Goal: Communication & Community: Answer question/provide support

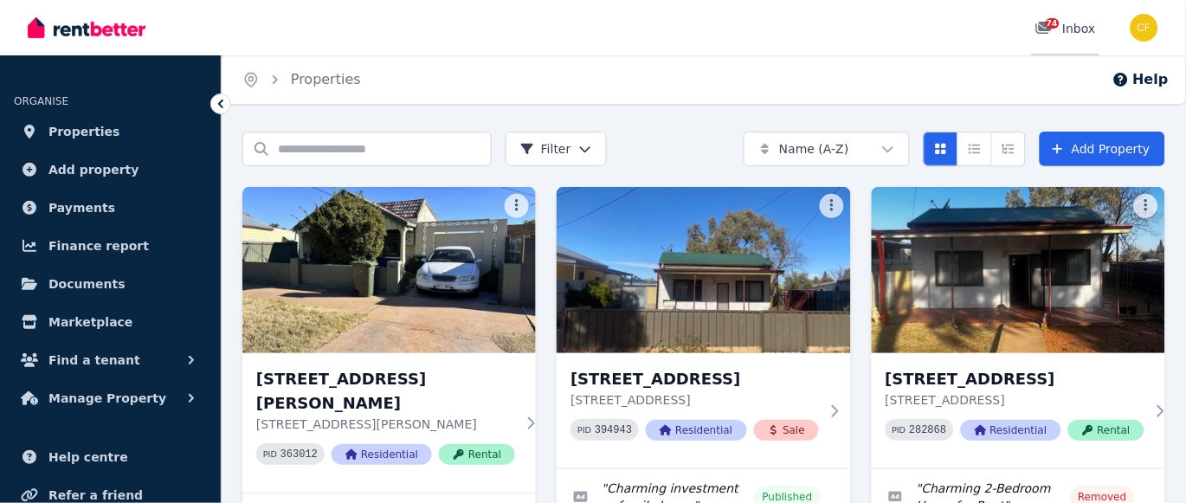
click at [1059, 23] on span "74" at bounding box center [1053, 23] width 14 height 10
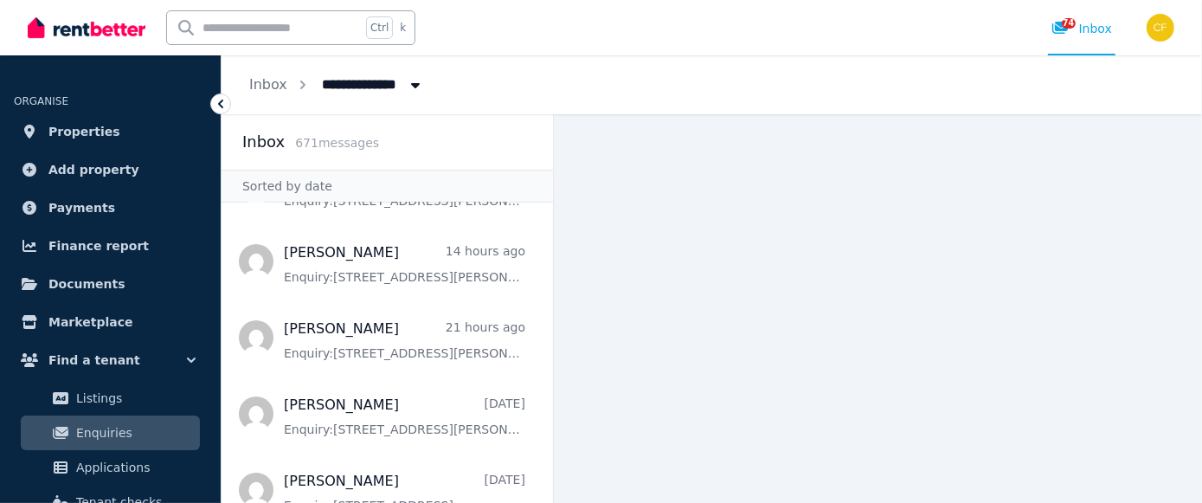
scroll to position [207, 0]
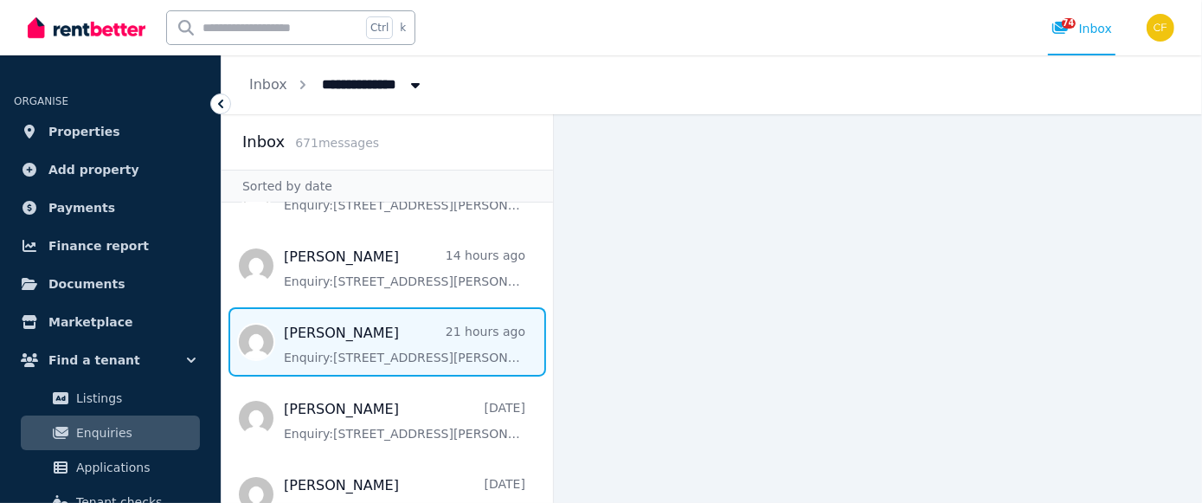
click at [318, 348] on span "Message list" at bounding box center [388, 341] width 332 height 69
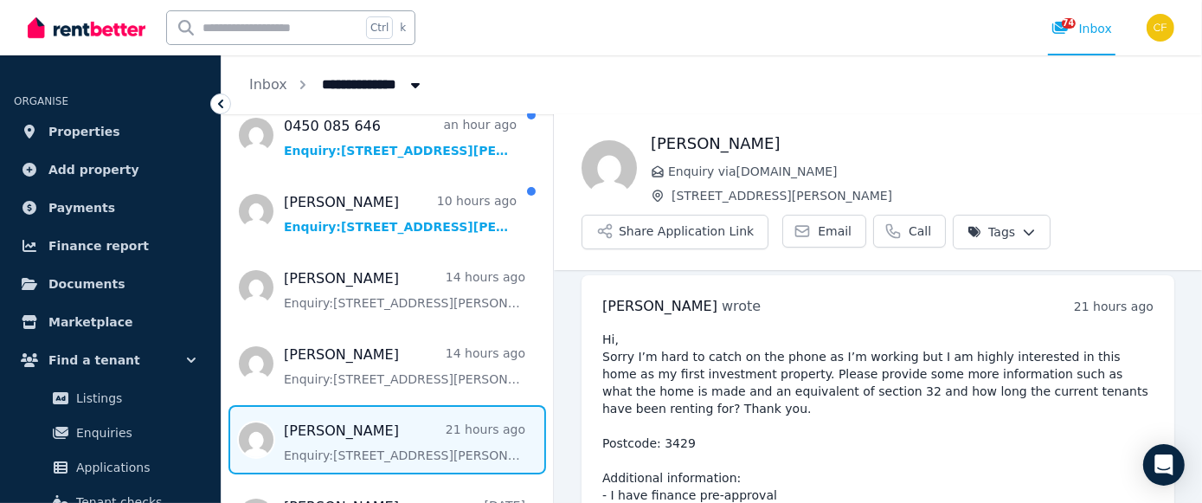
scroll to position [110, 0]
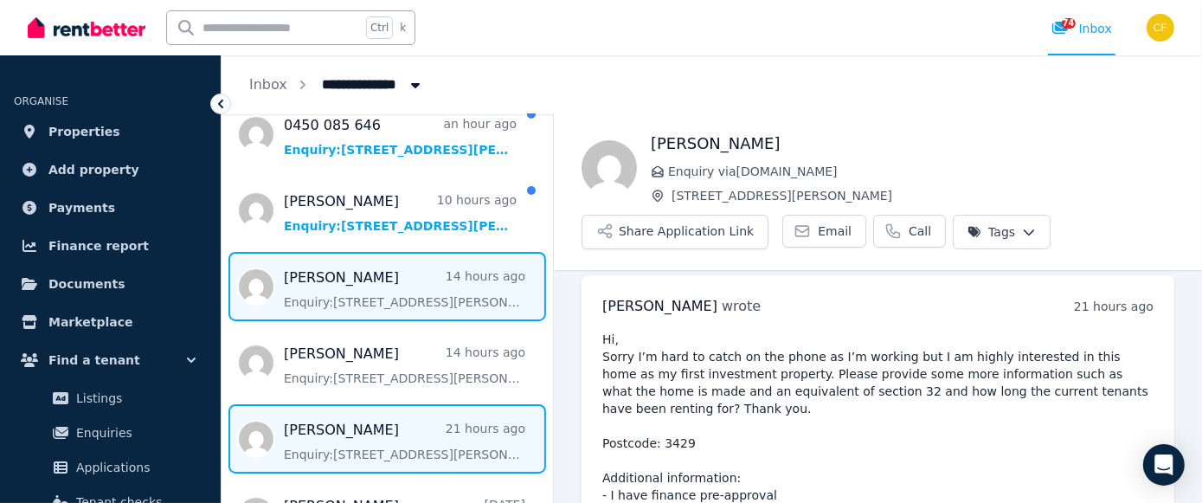
click at [361, 288] on span "Message list" at bounding box center [388, 286] width 332 height 69
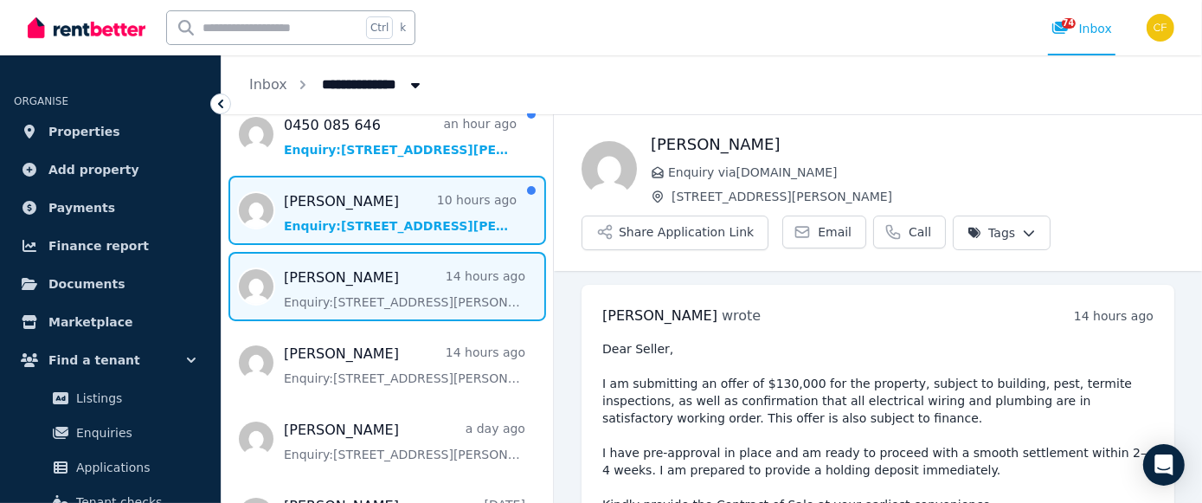
click at [390, 210] on span "Message list" at bounding box center [388, 210] width 332 height 69
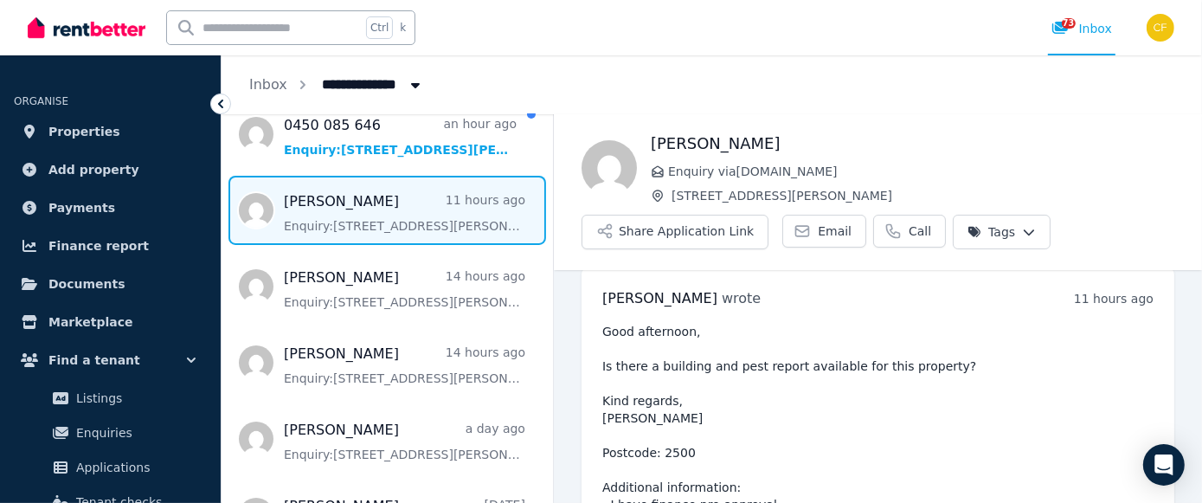
scroll to position [14, 0]
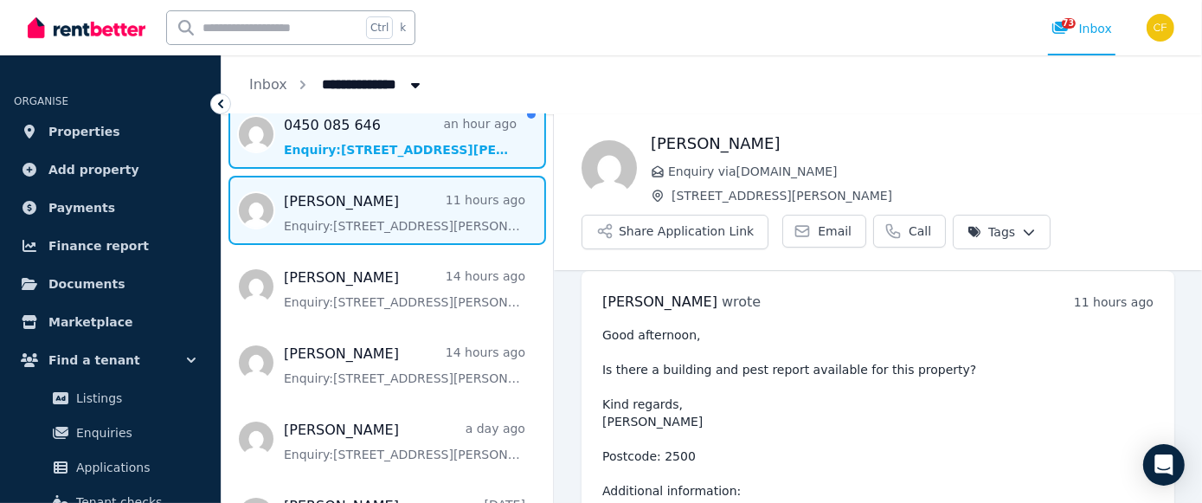
click at [358, 140] on span "Message list" at bounding box center [388, 134] width 332 height 69
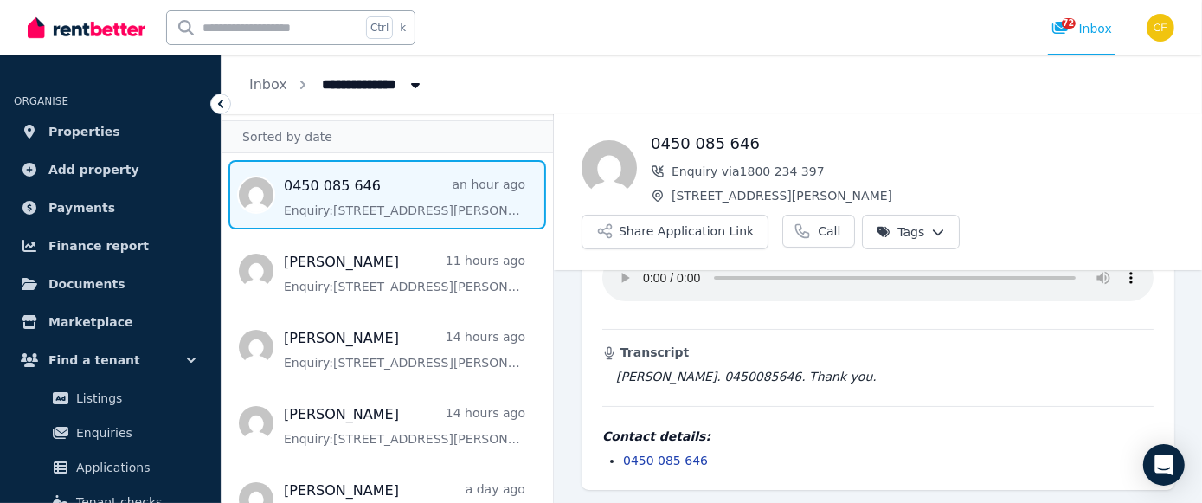
scroll to position [51, 0]
click at [893, 104] on div "**********" at bounding box center [712, 84] width 981 height 59
click at [358, 140] on div "Sorted by date" at bounding box center [388, 135] width 332 height 33
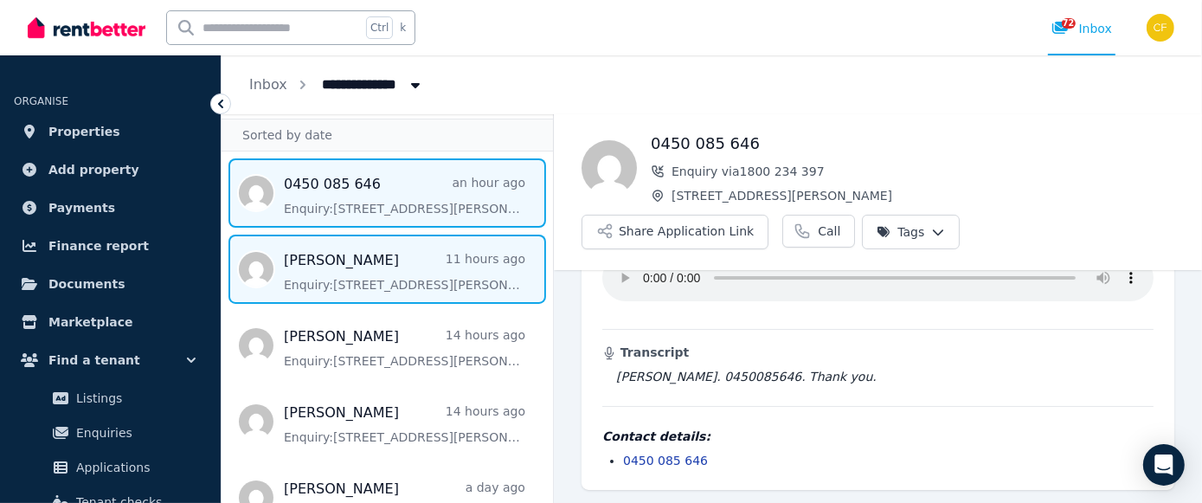
click at [344, 261] on span "Message list" at bounding box center [388, 269] width 332 height 69
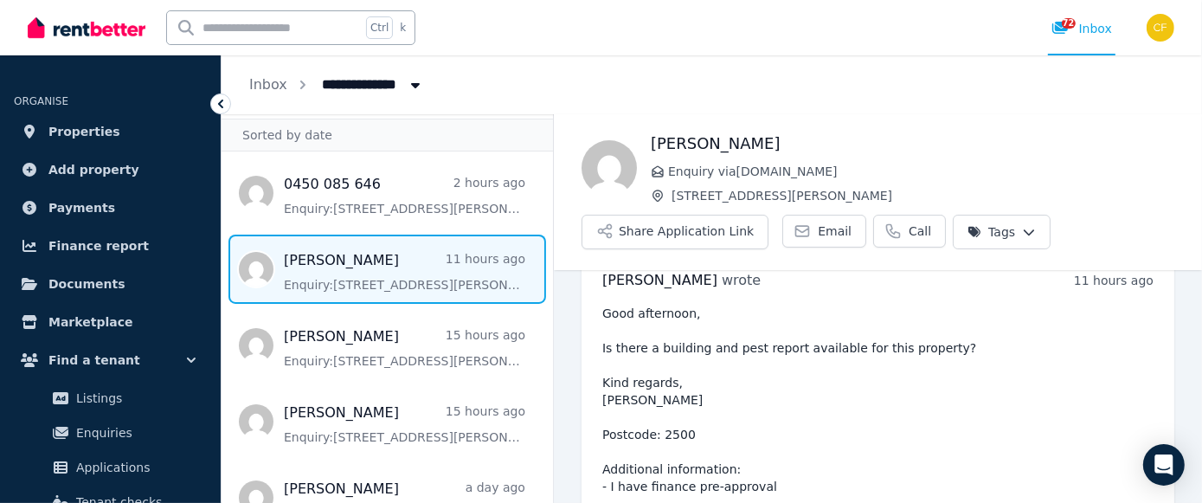
scroll to position [19, 0]
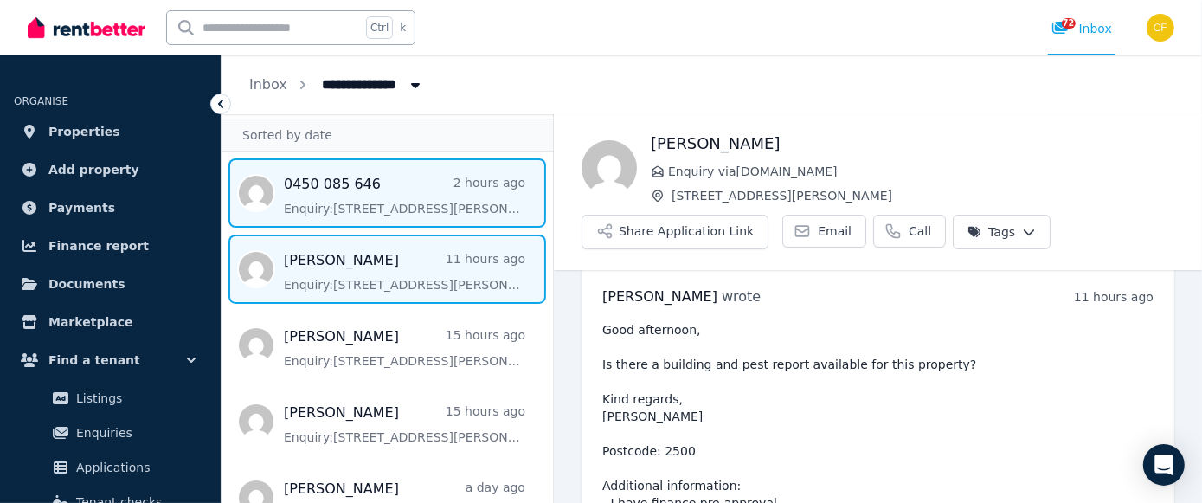
click at [337, 189] on span "Message list" at bounding box center [388, 192] width 332 height 69
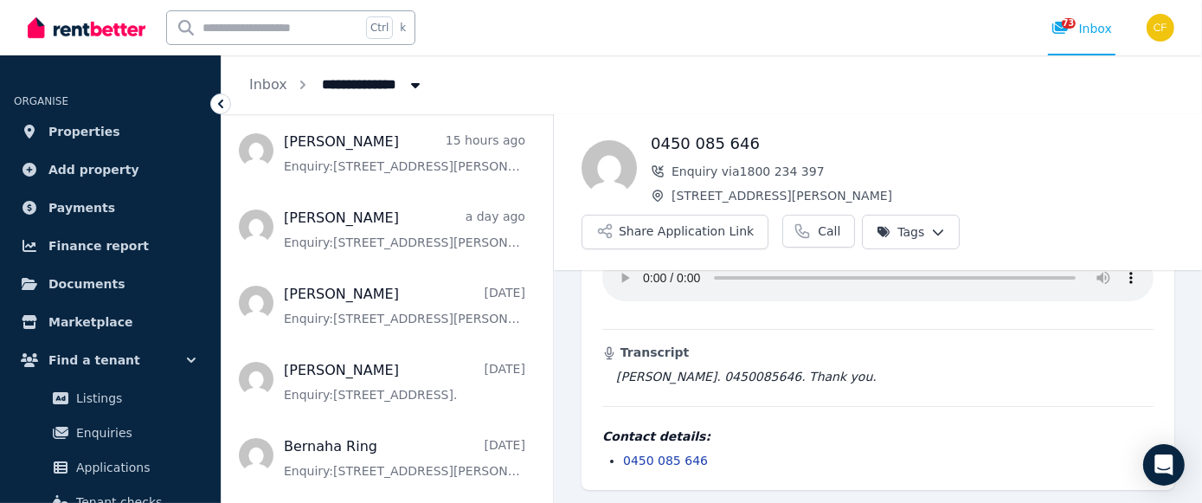
scroll to position [338, 0]
